Goal: Download file/media

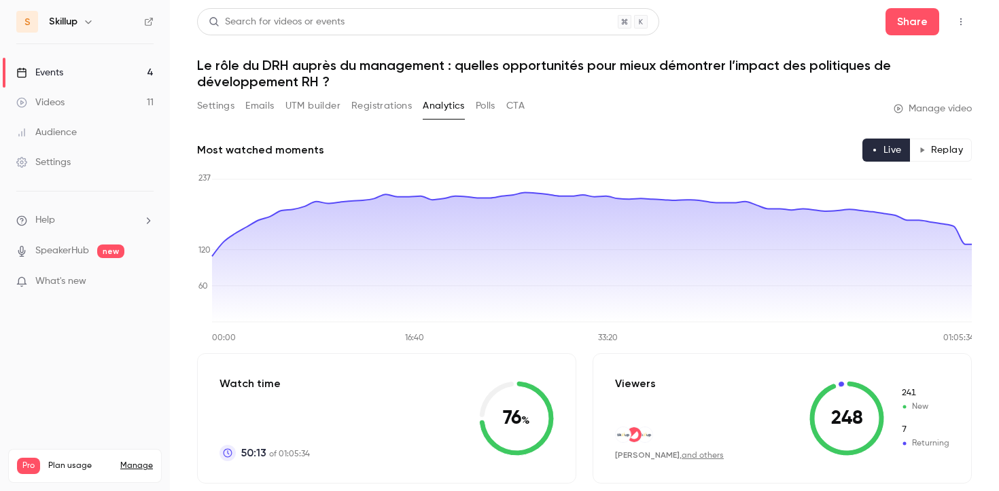
scroll to position [197, 0]
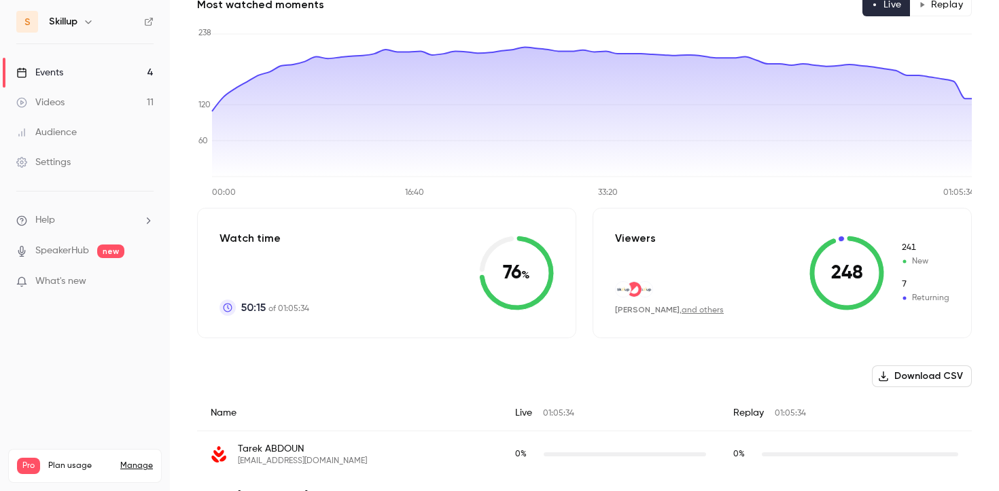
scroll to position [146, 0]
click at [705, 308] on link "and others" at bounding box center [703, 310] width 42 height 8
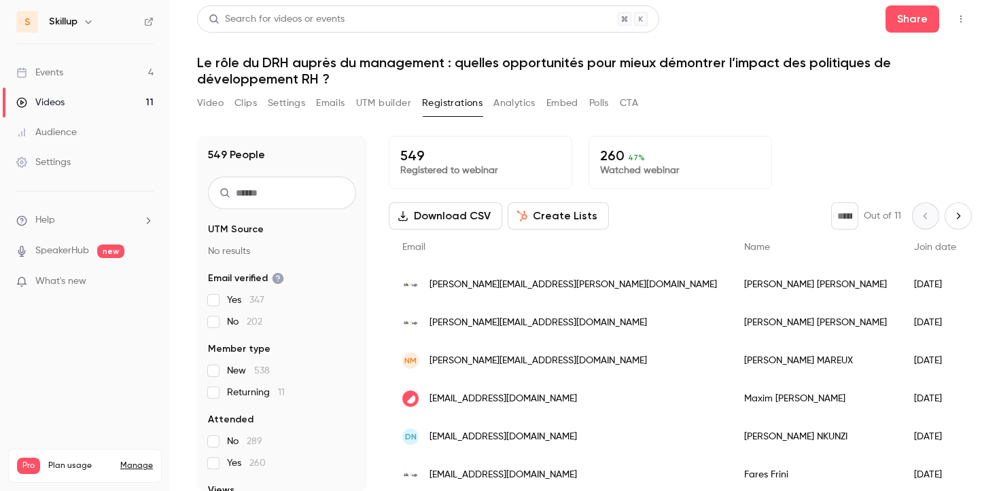
click at [667, 173] on p "Watched webinar" at bounding box center [680, 171] width 160 height 14
click at [618, 154] on p "260 47 %" at bounding box center [680, 155] width 160 height 16
click at [241, 102] on button "Clips" at bounding box center [245, 103] width 22 height 22
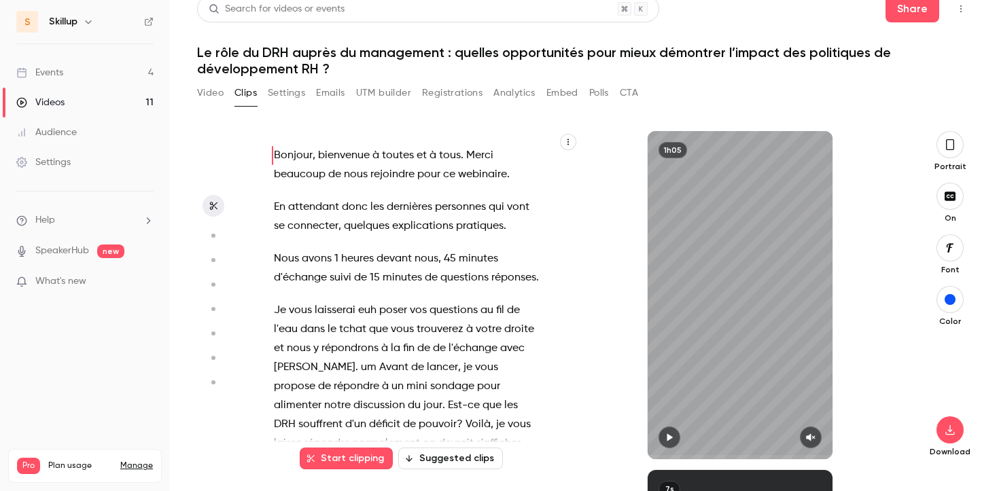
click at [948, 157] on button "button" at bounding box center [949, 144] width 27 height 27
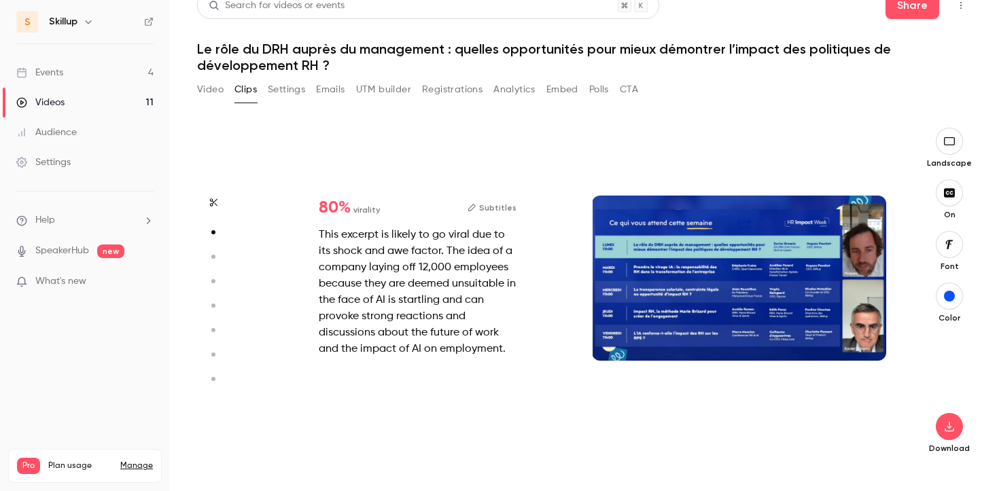
scroll to position [339, 0]
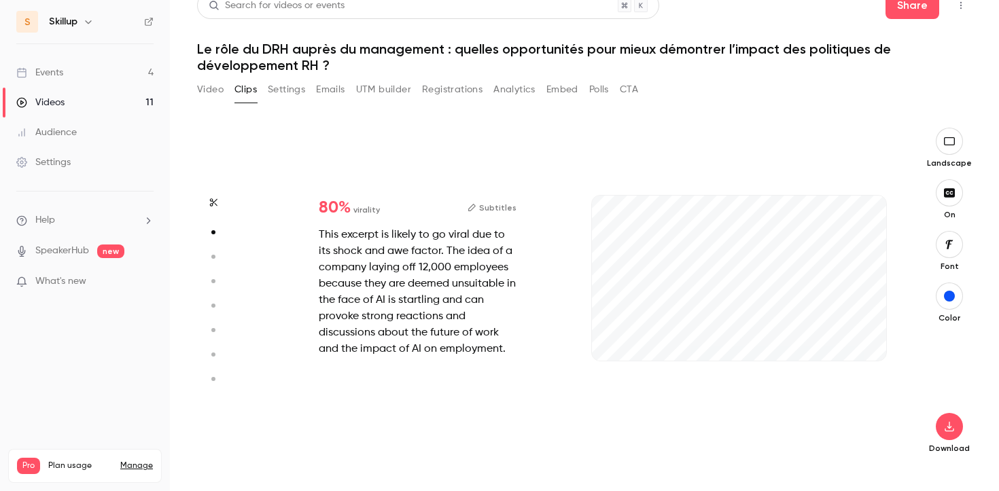
type input "*"
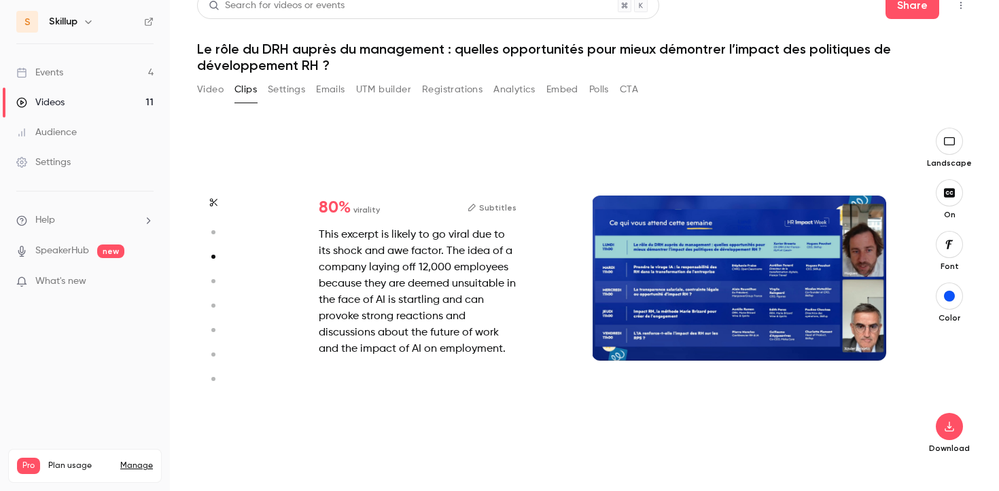
type input "*"
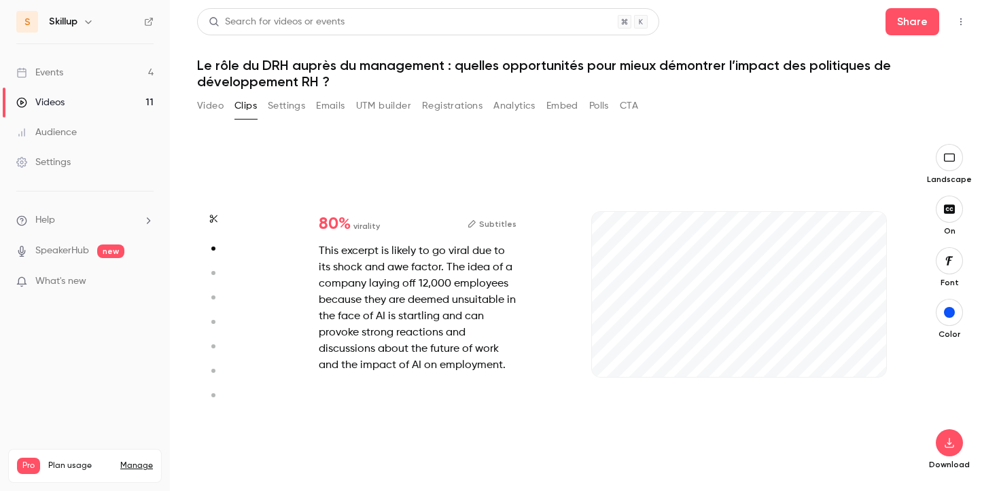
type input "*"
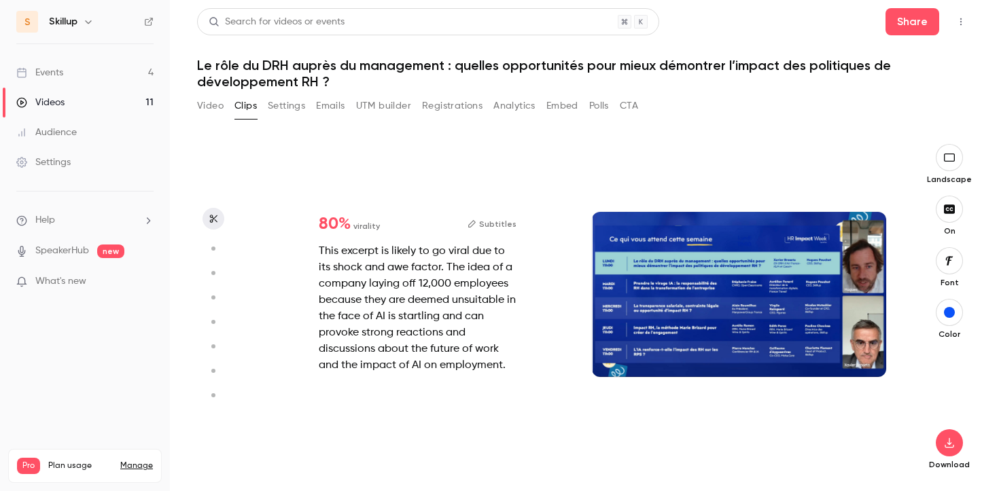
scroll to position [0, 0]
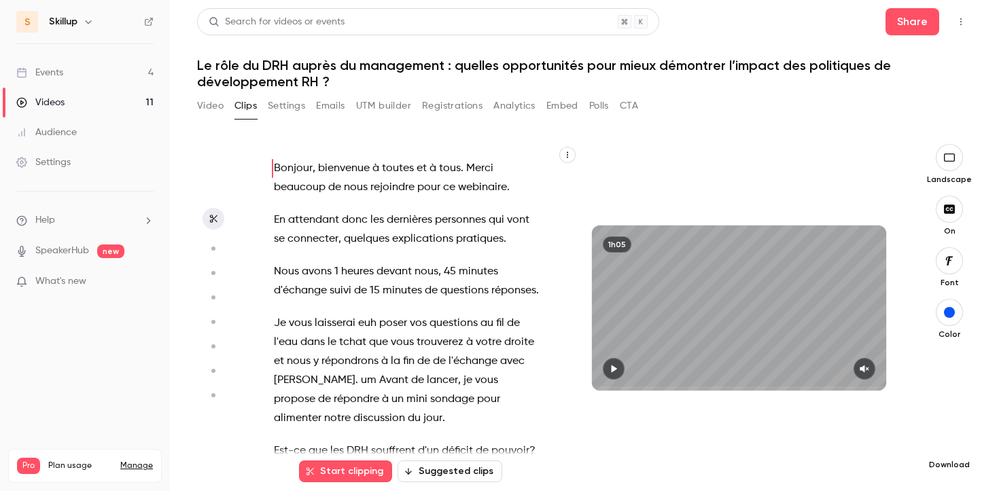
click at [957, 444] on icon "button" at bounding box center [949, 443] width 16 height 11
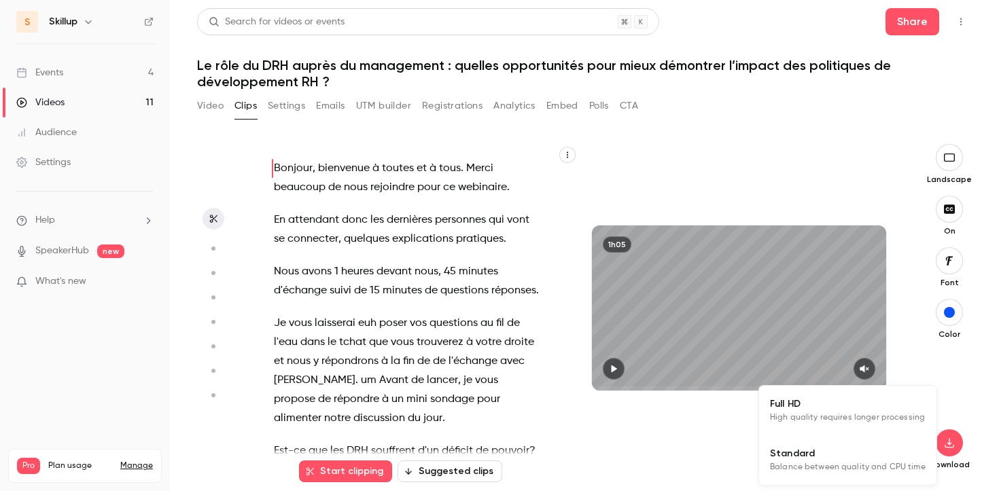
click at [877, 426] on li "Full HD High quality requires longer processing" at bounding box center [847, 411] width 177 height 50
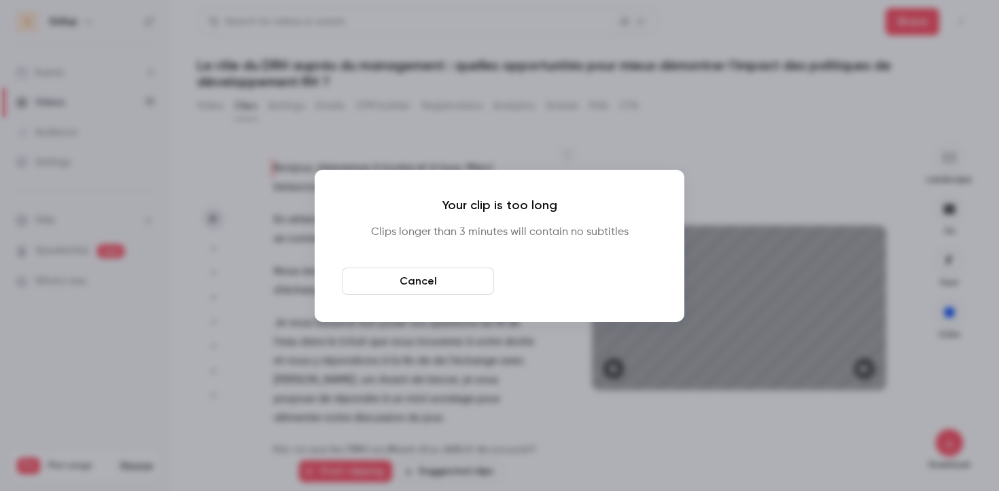
click at [523, 284] on button "Download anyway" at bounding box center [581, 281] width 152 height 27
